Goal: Navigation & Orientation: Find specific page/section

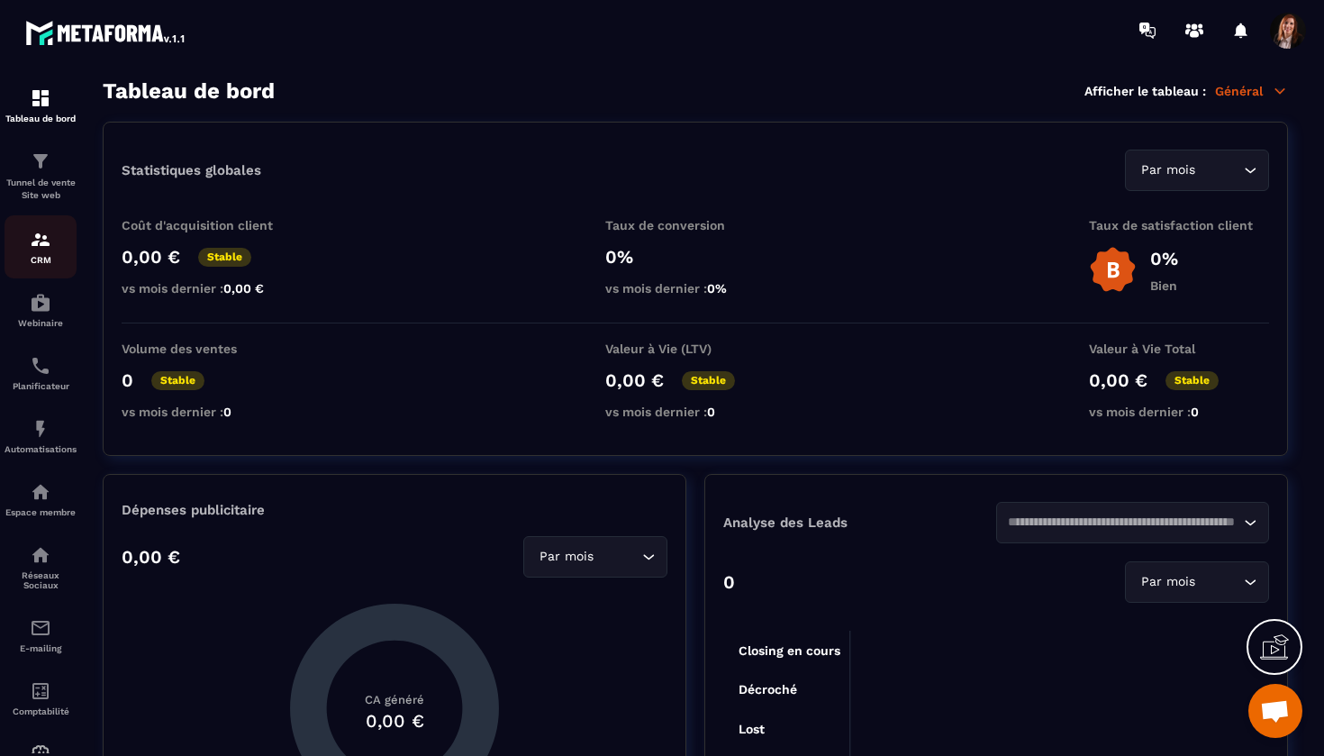
scroll to position [7711, 0]
click at [44, 240] on img at bounding box center [41, 240] width 22 height 22
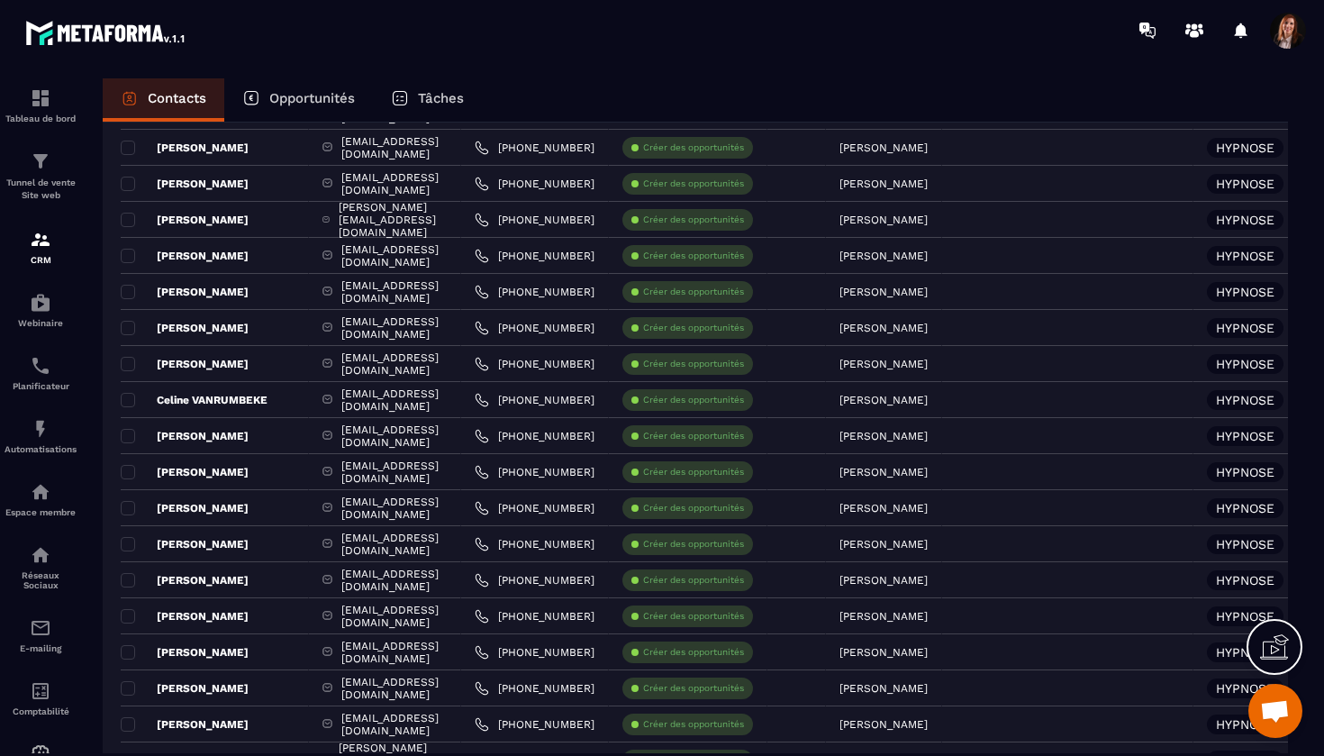
scroll to position [703, 0]
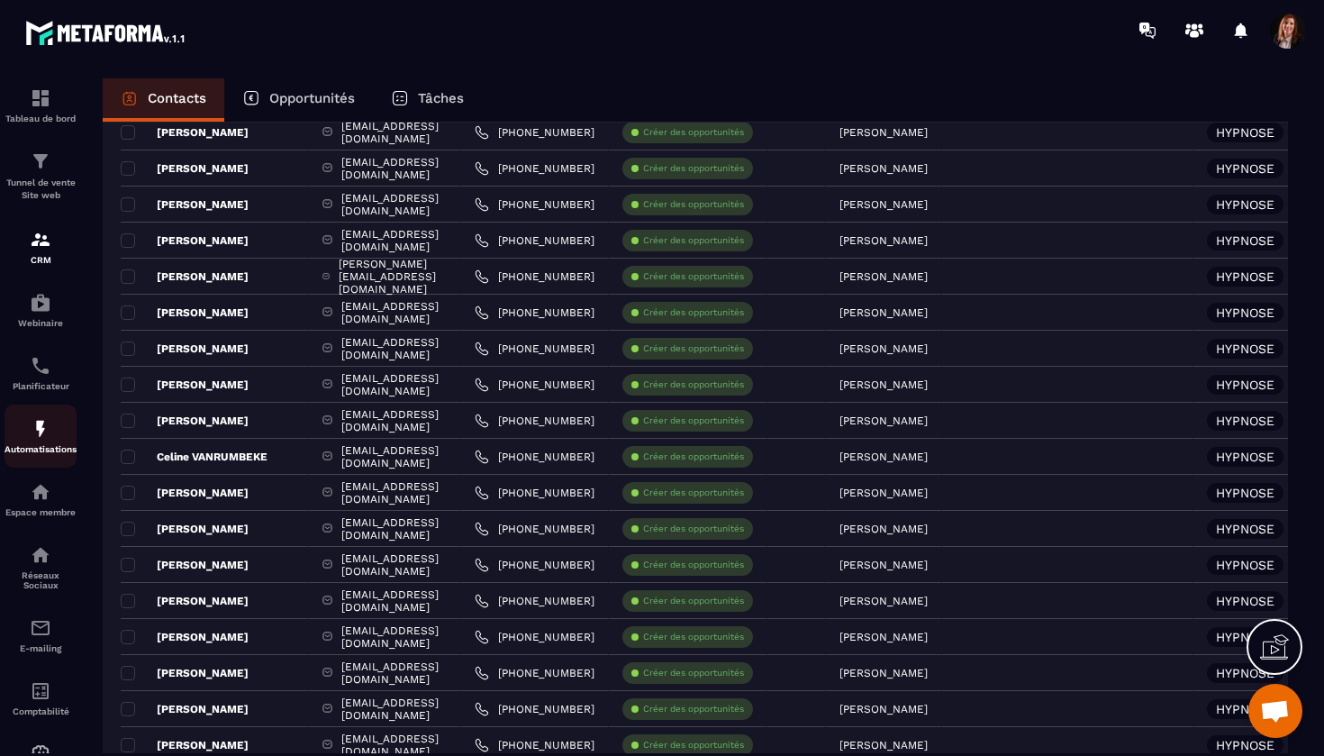
click at [34, 424] on img at bounding box center [41, 429] width 22 height 22
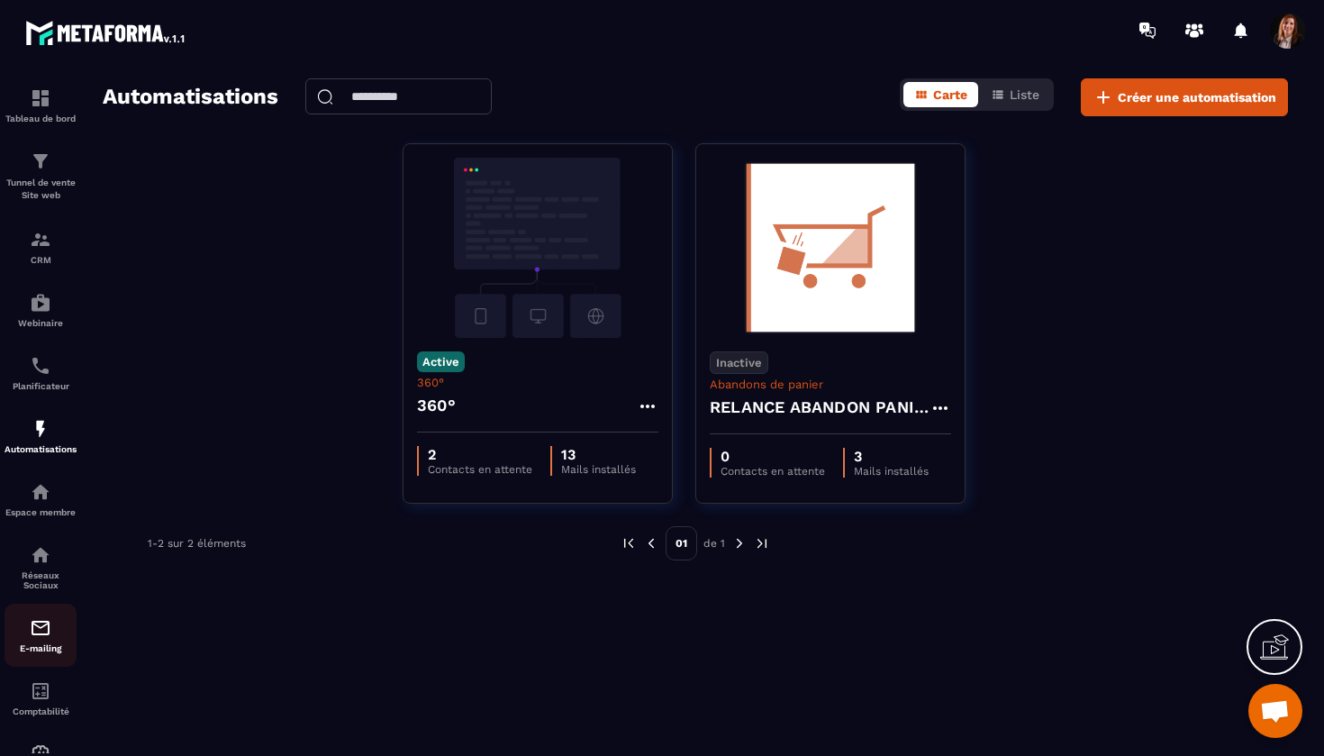
click at [50, 638] on img at bounding box center [41, 628] width 22 height 22
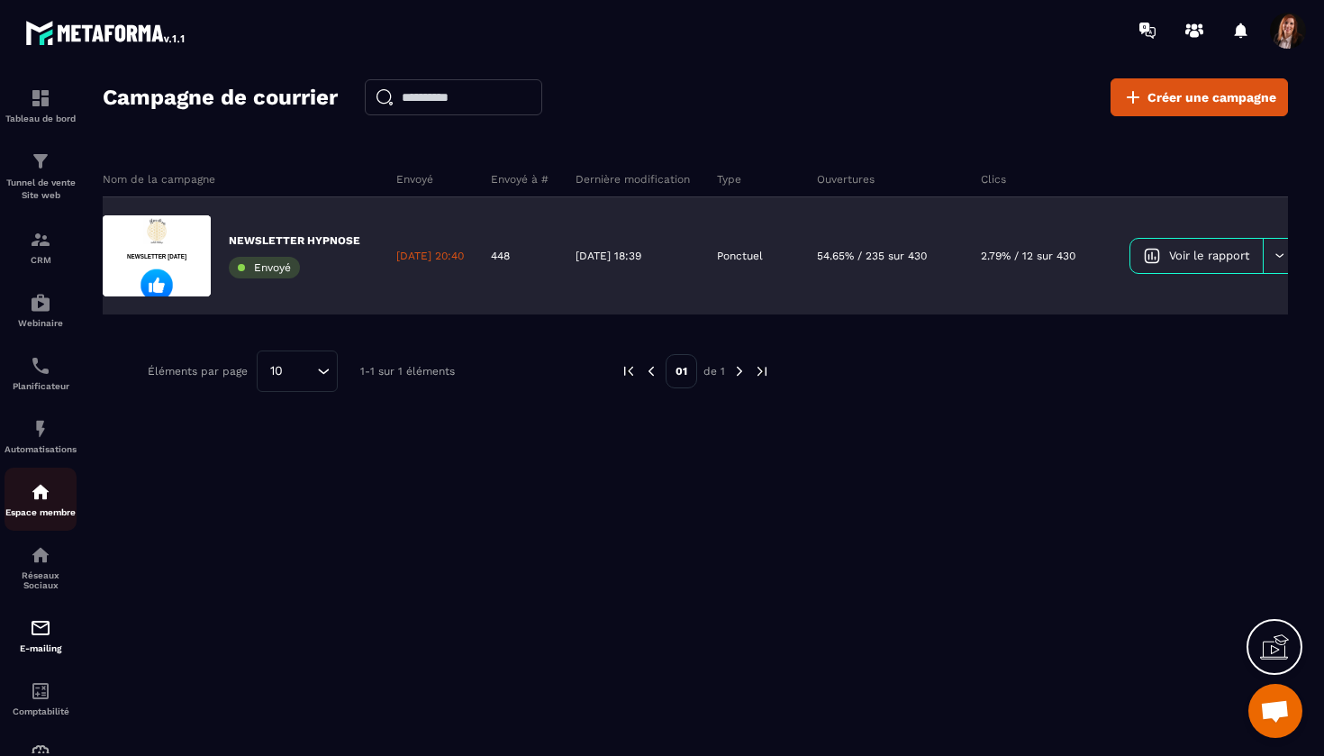
click at [41, 485] on img at bounding box center [41, 492] width 22 height 22
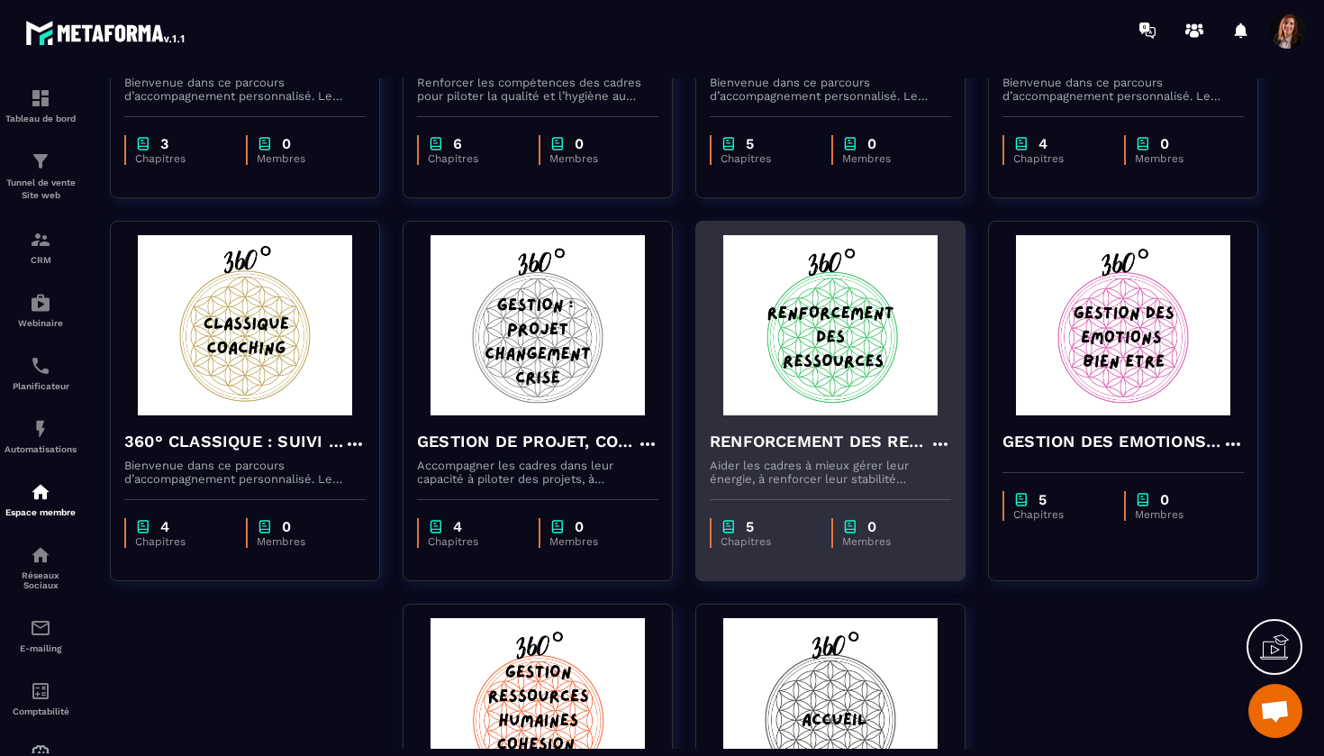
scroll to position [402, 0]
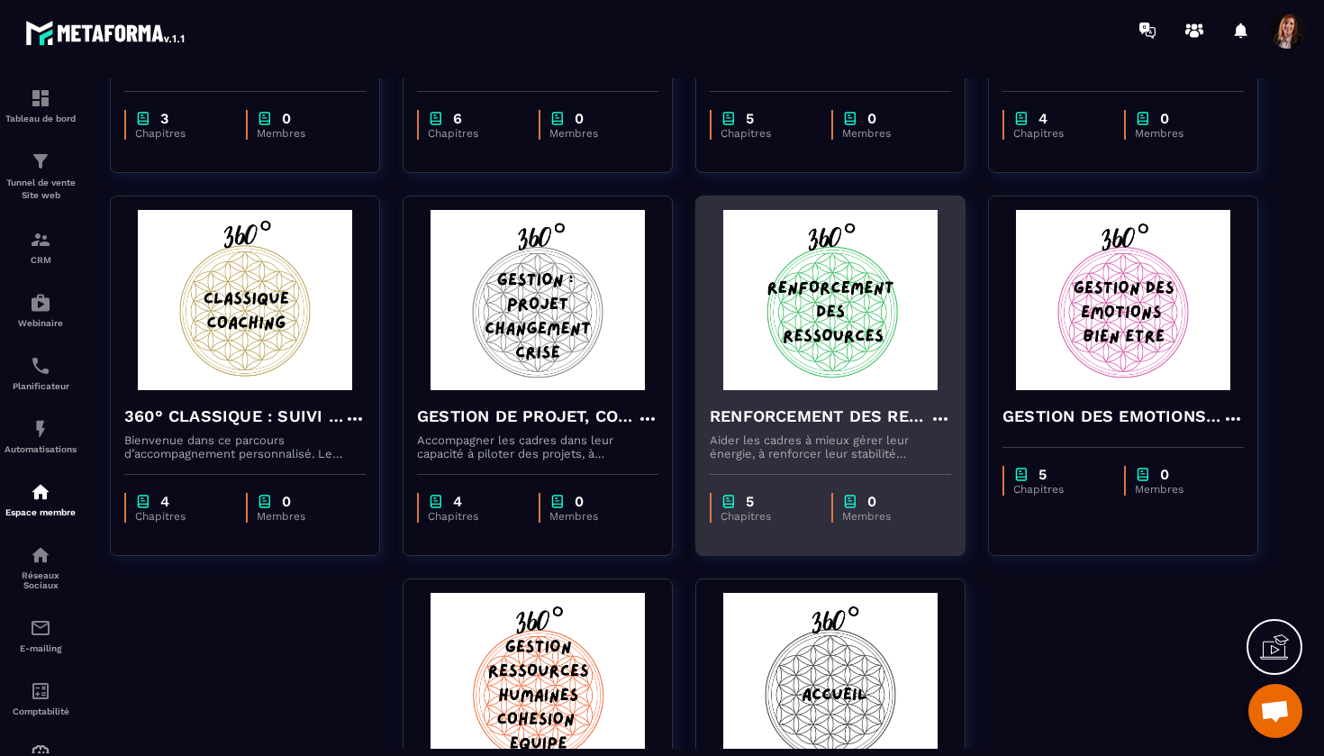
click at [789, 418] on h4 "RENFORCEMENT DES RESSOURCES" at bounding box center [820, 415] width 220 height 25
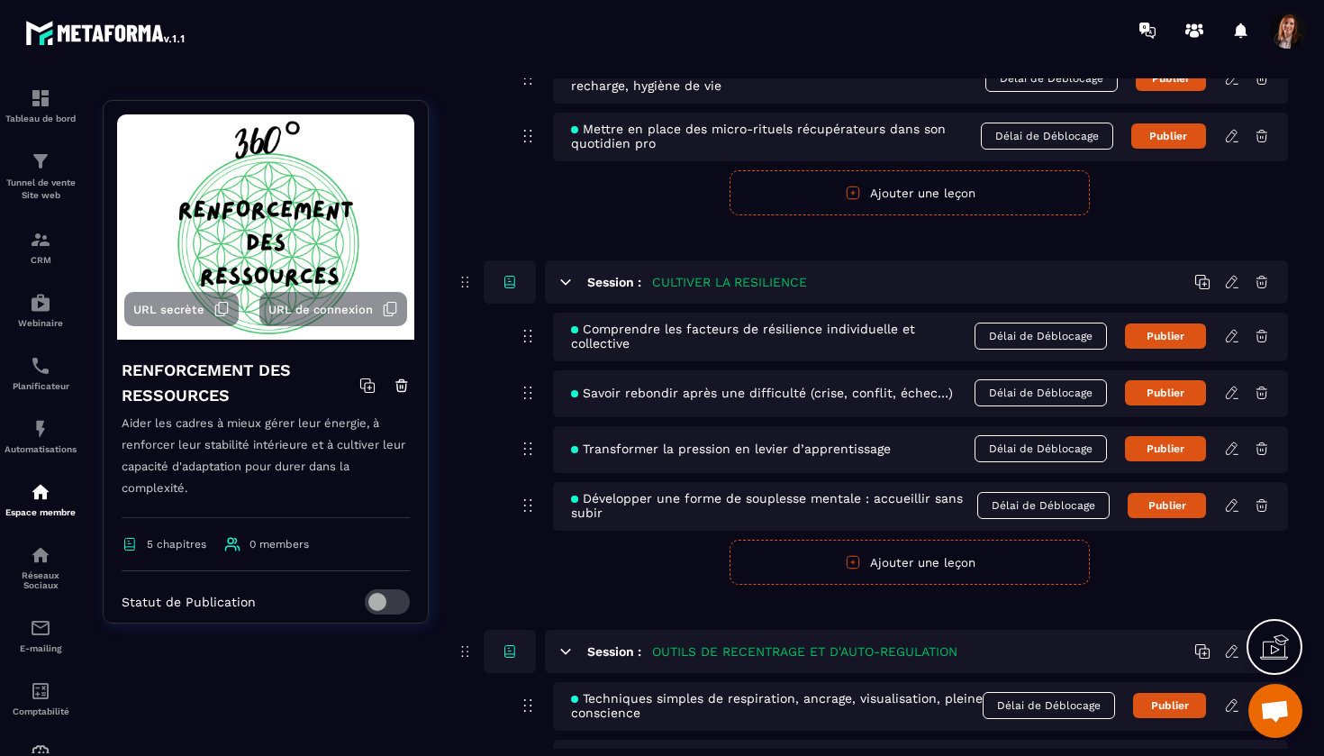
scroll to position [332, 0]
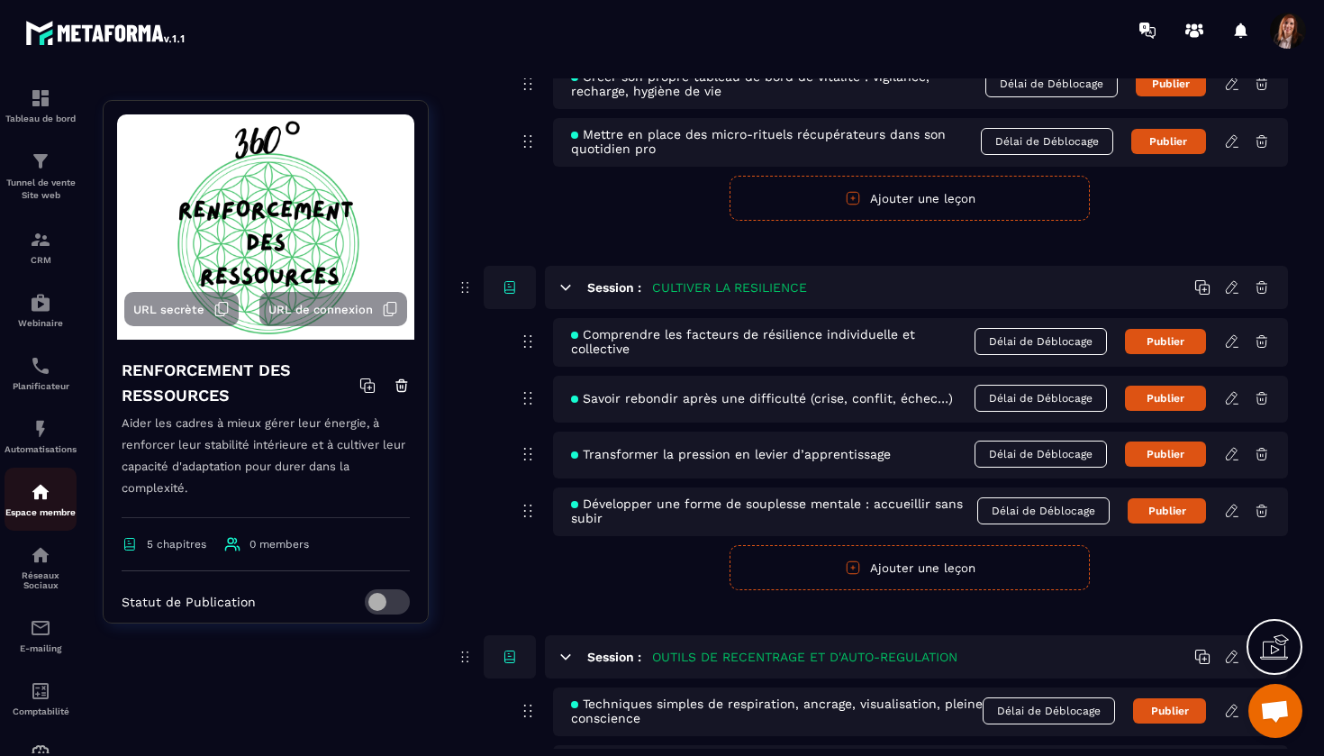
click at [34, 493] on img at bounding box center [41, 492] width 22 height 22
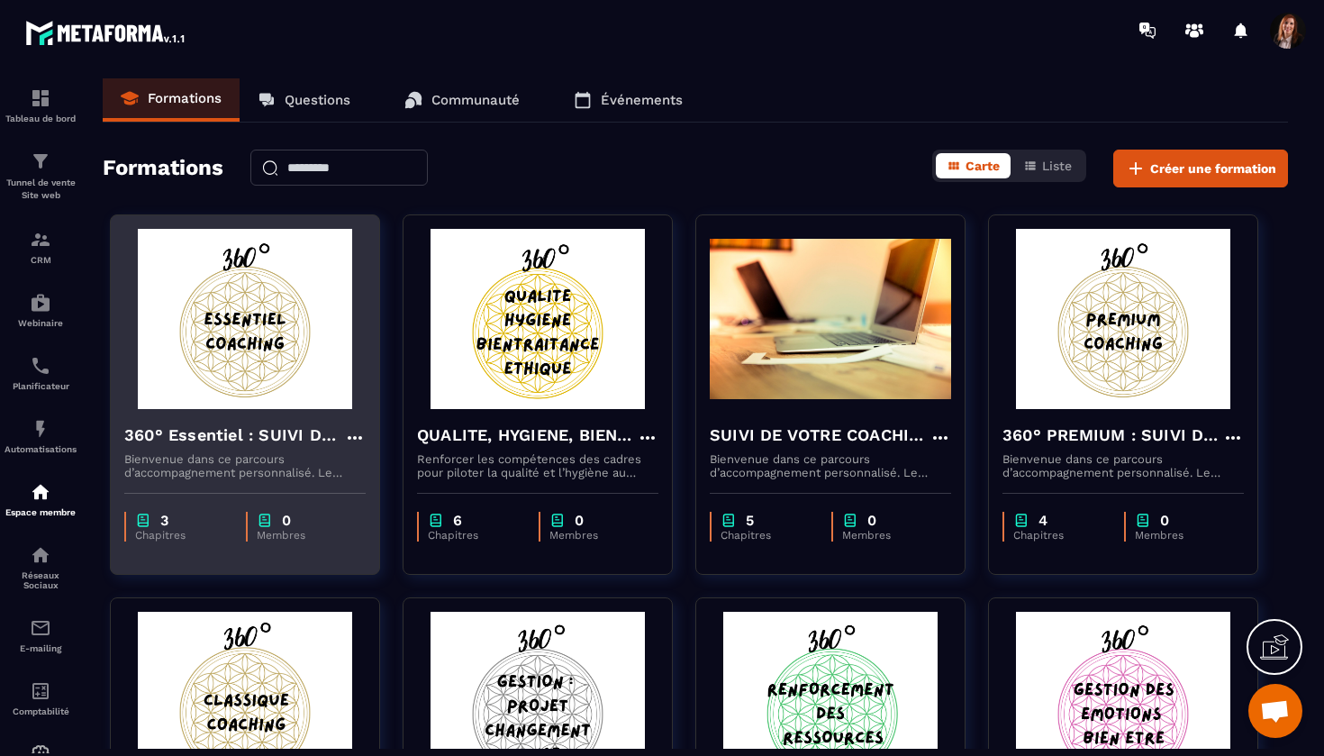
click at [251, 337] on img at bounding box center [244, 319] width 241 height 180
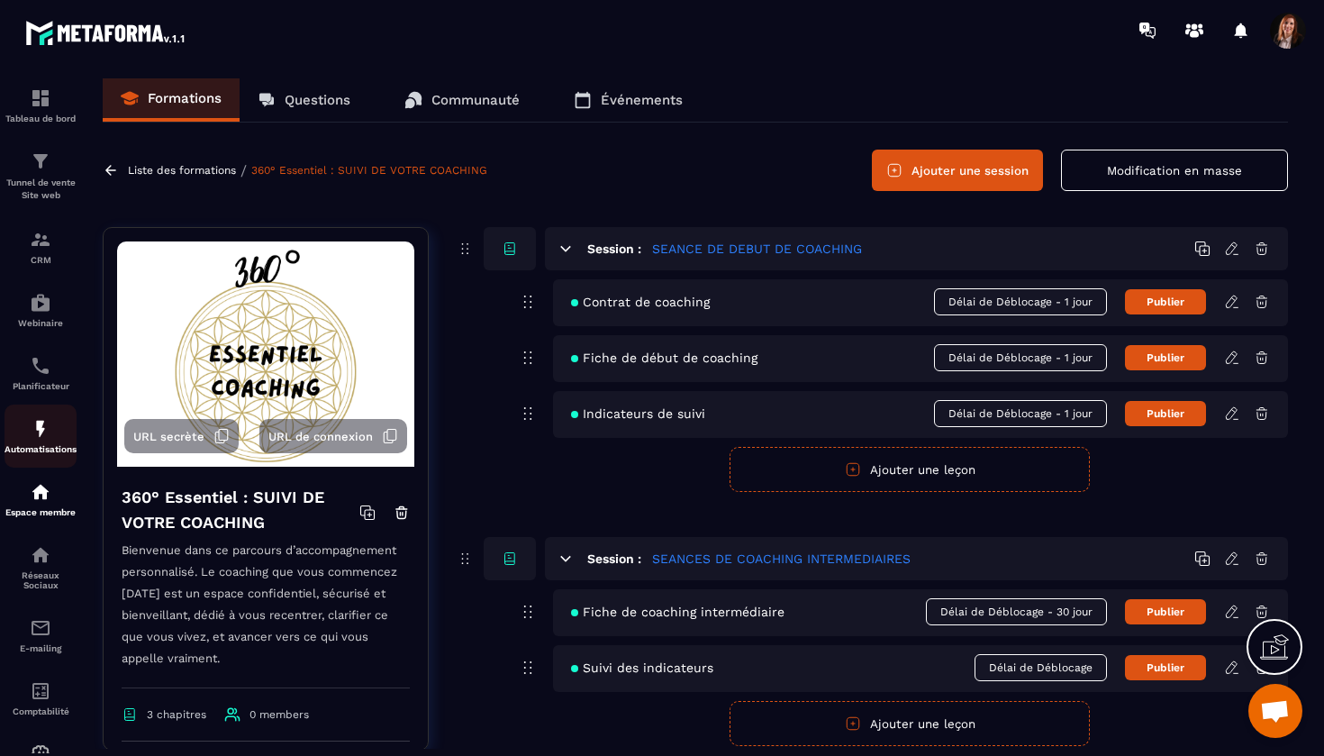
click at [36, 431] on img at bounding box center [41, 429] width 22 height 22
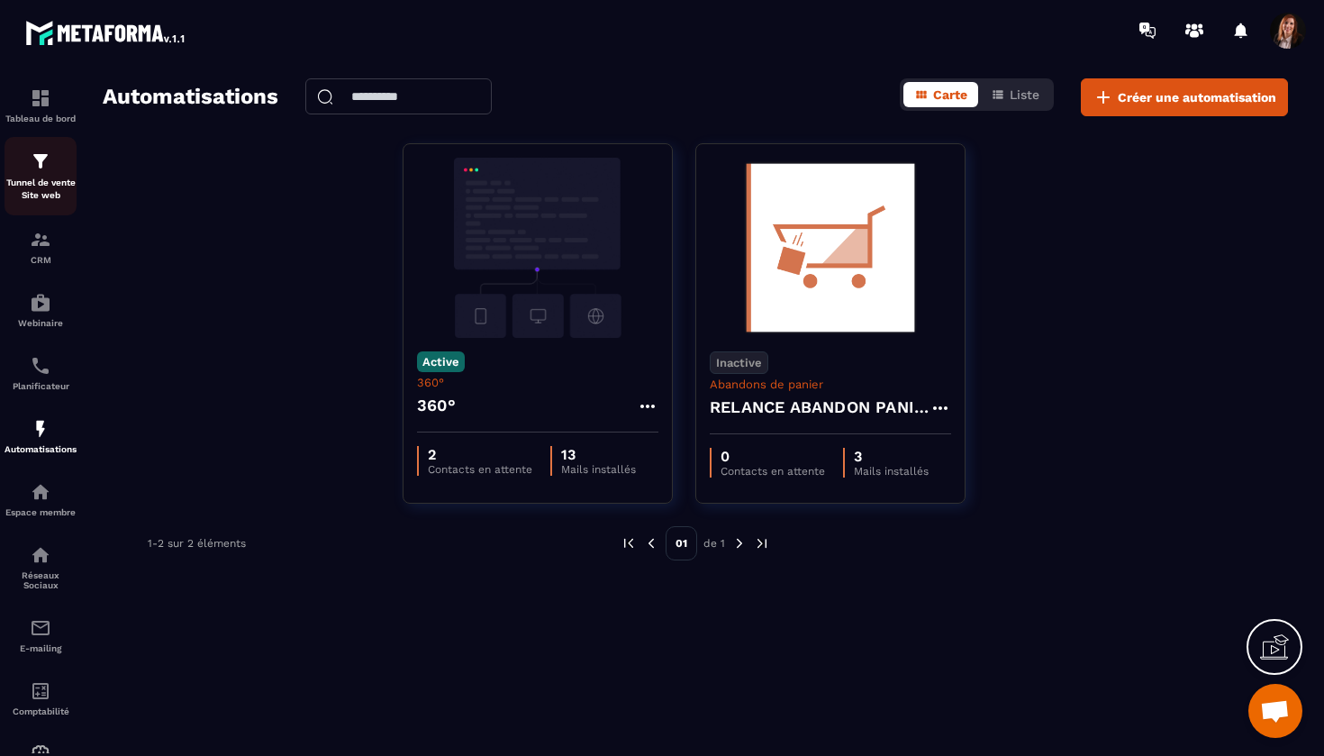
click at [36, 160] on img at bounding box center [41, 161] width 22 height 22
